Goal: Transaction & Acquisition: Download file/media

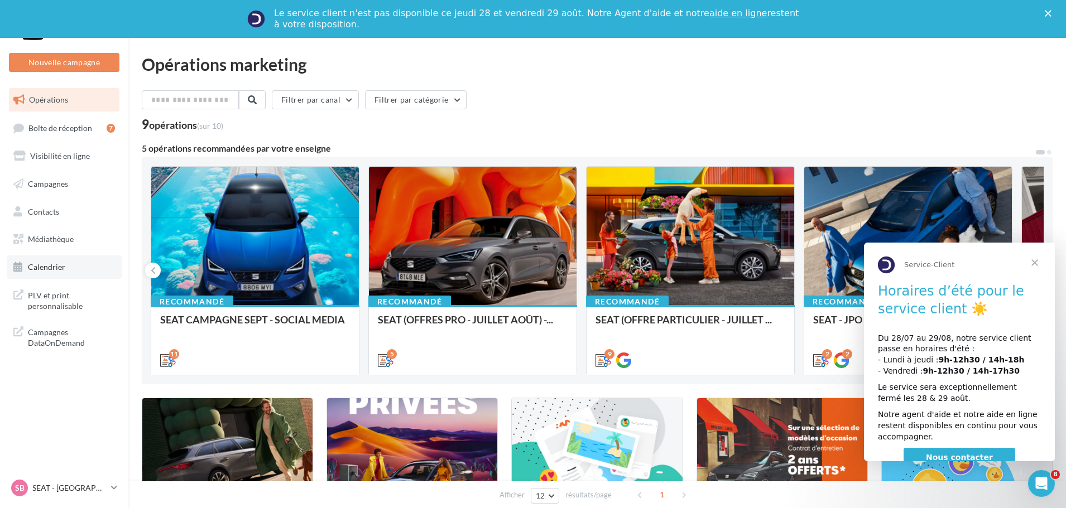
click at [77, 258] on link "Calendrier" at bounding box center [64, 267] width 115 height 23
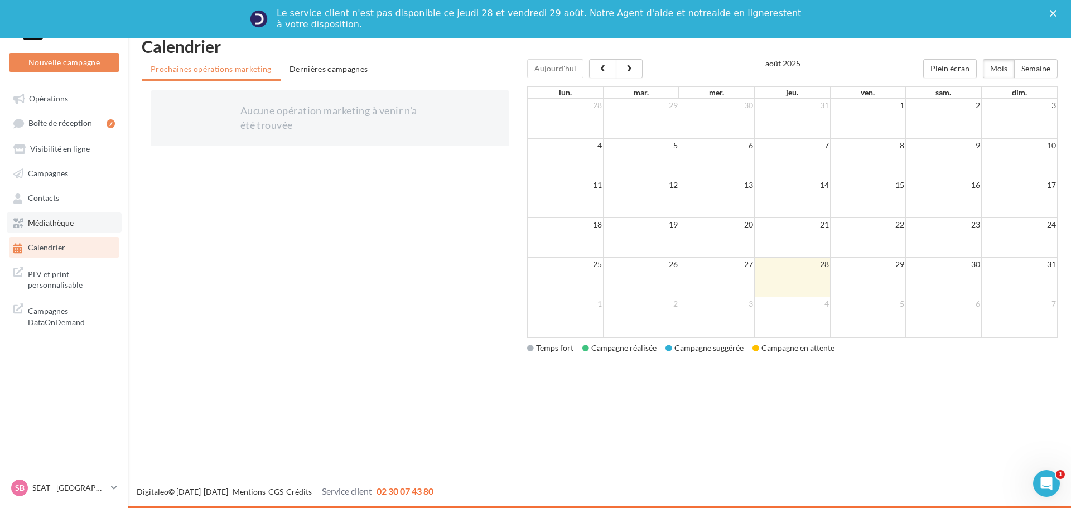
click at [74, 220] on span "Médiathèque" at bounding box center [51, 222] width 46 height 9
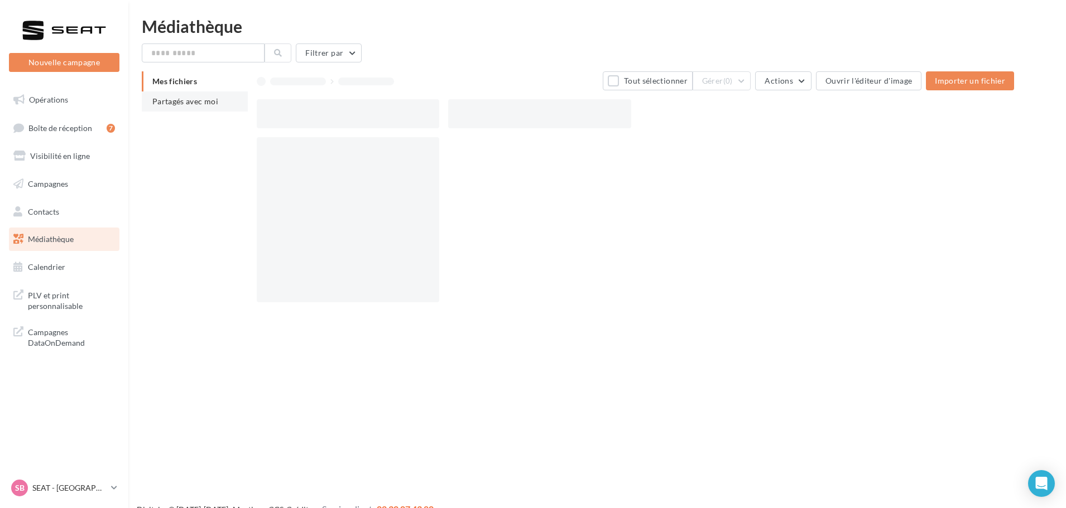
click at [211, 107] on li "Partagés avec moi" at bounding box center [195, 102] width 106 height 20
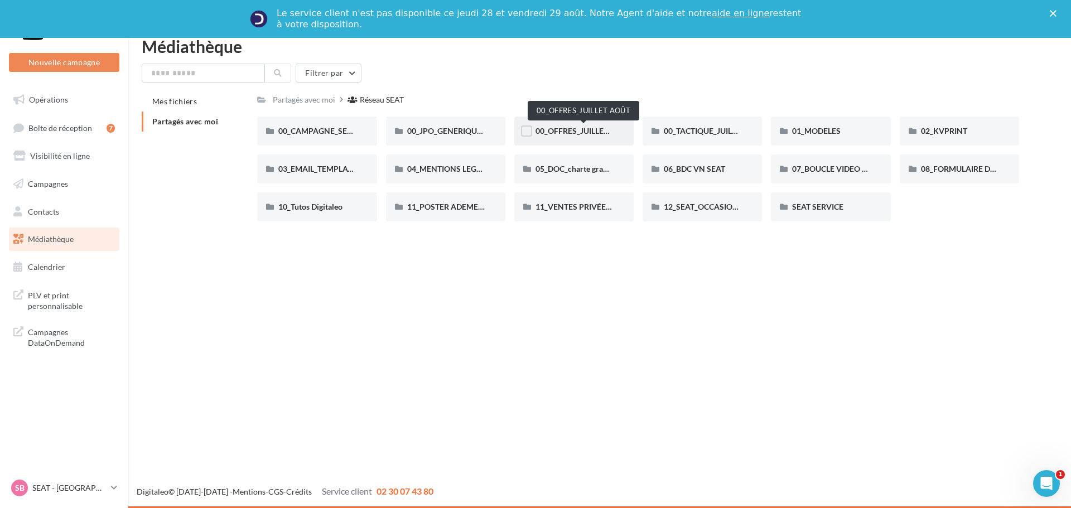
click at [598, 132] on span "00_OFFRES_JUILLET AOÛT" at bounding box center [584, 130] width 96 height 9
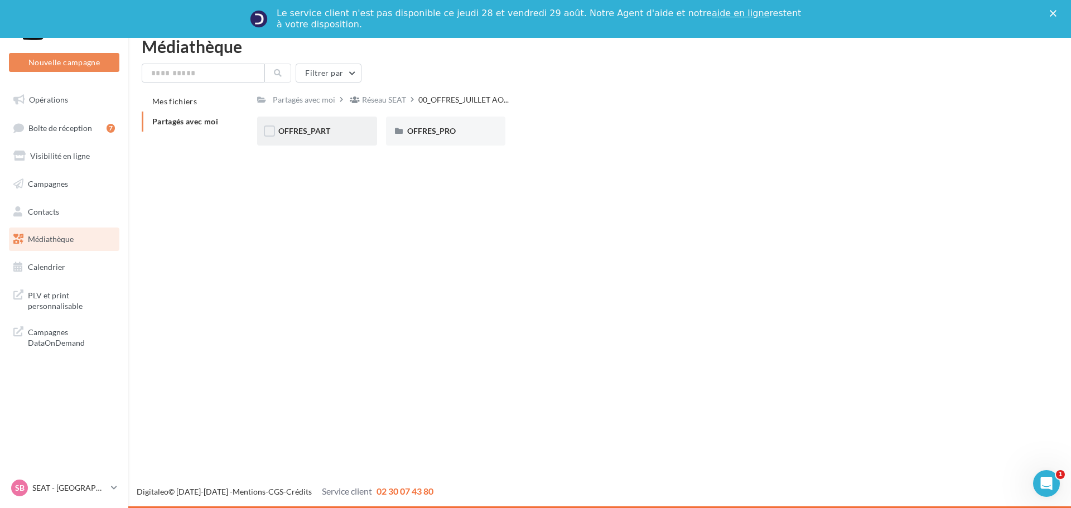
click at [308, 139] on div "OFFRES_PART" at bounding box center [316, 131] width 119 height 29
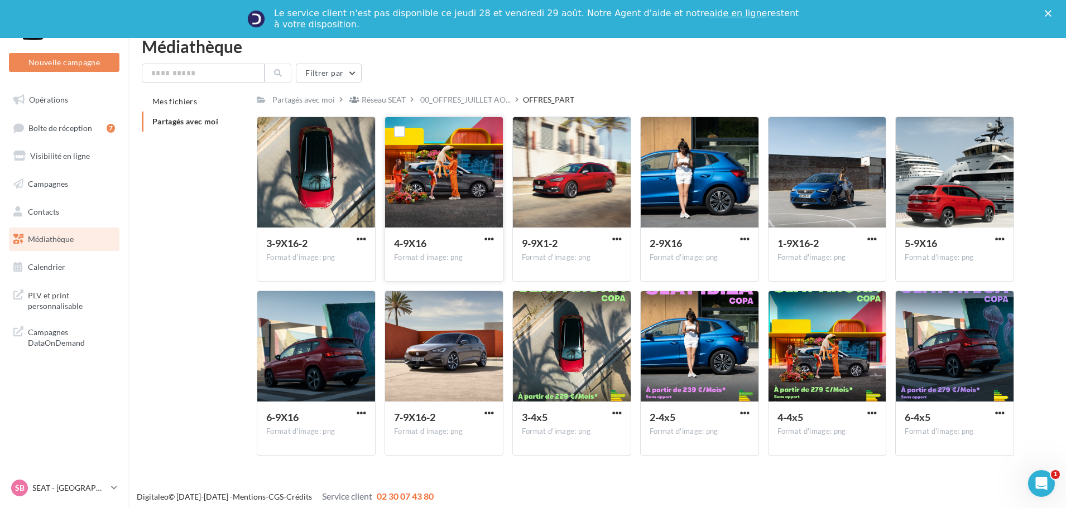
click at [461, 190] on div at bounding box center [444, 173] width 118 height 112
click at [547, 246] on span "9-9X1-2" at bounding box center [540, 243] width 36 height 12
click at [614, 237] on span "button" at bounding box center [616, 238] width 9 height 9
click at [574, 262] on button "Télécharger" at bounding box center [568, 261] width 112 height 29
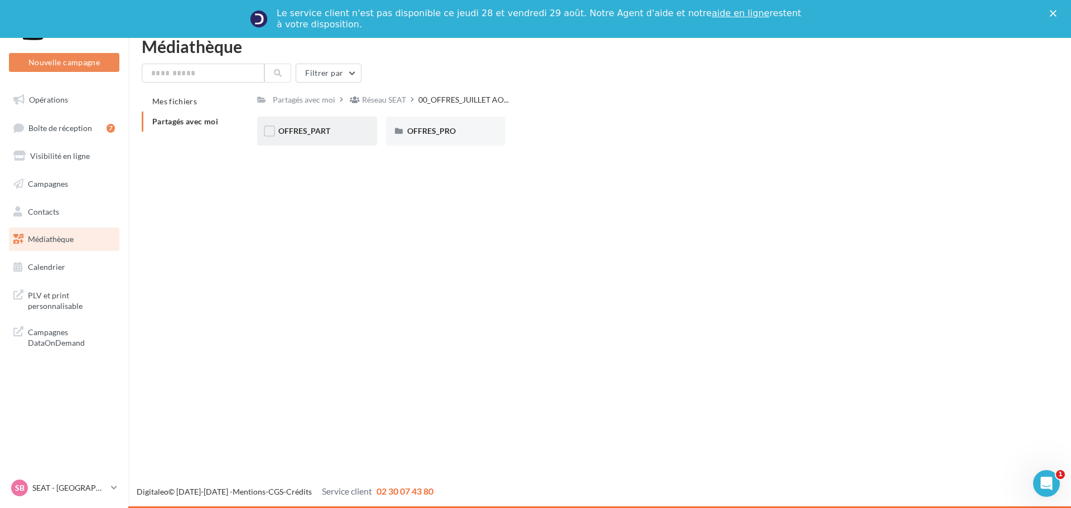
click at [344, 124] on div "OFFRES_PART" at bounding box center [316, 131] width 119 height 29
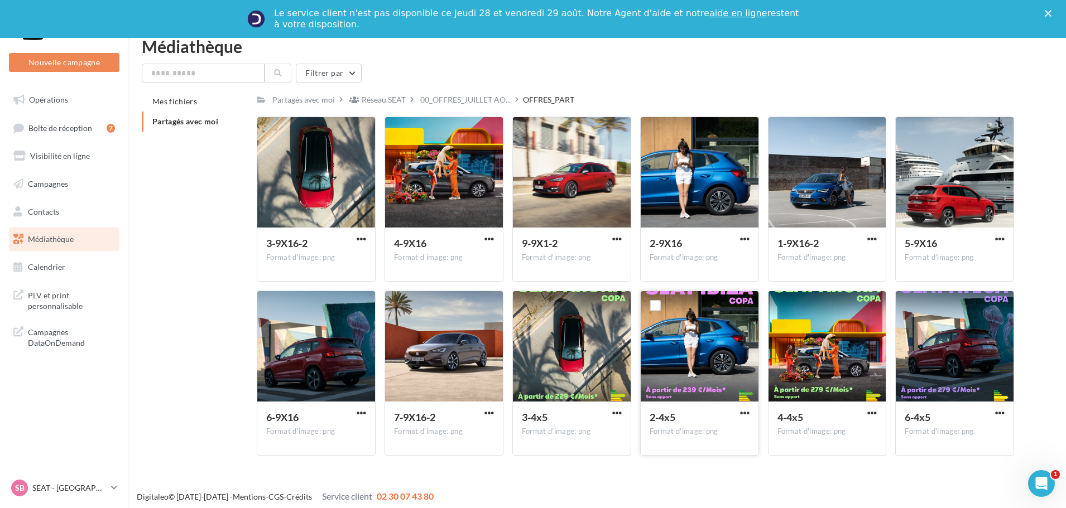
click at [718, 333] on div at bounding box center [700, 347] width 118 height 112
click at [749, 414] on span "button" at bounding box center [744, 412] width 9 height 9
click at [690, 440] on button "Télécharger" at bounding box center [696, 435] width 112 height 29
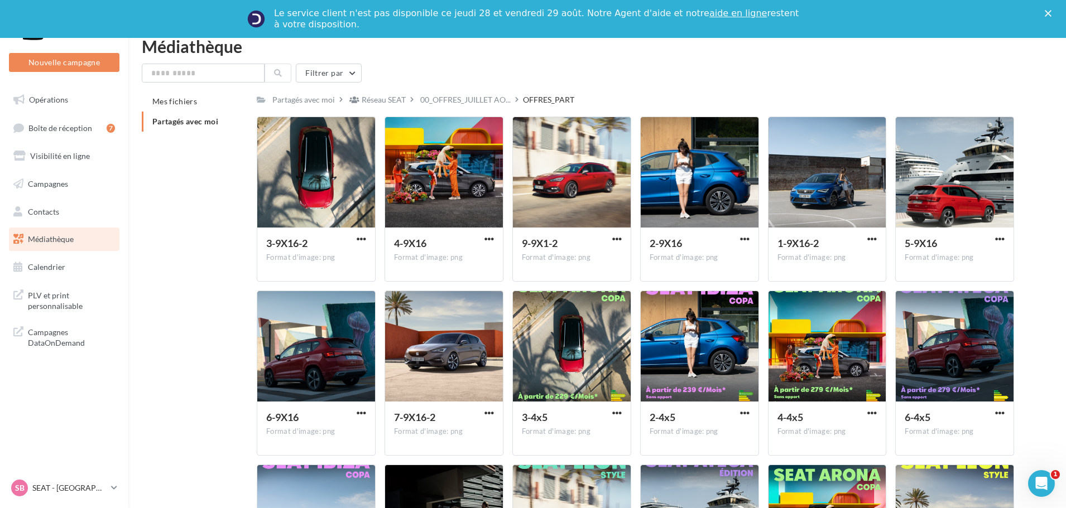
click at [60, 240] on span "Médiathèque" at bounding box center [51, 238] width 46 height 9
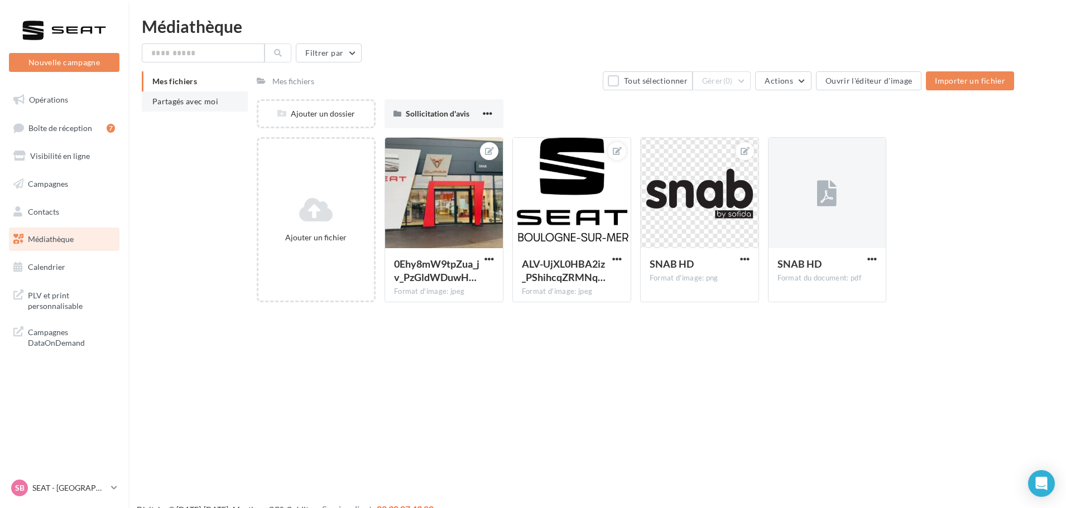
click at [193, 99] on span "Partagés avec moi" at bounding box center [185, 101] width 66 height 9
